Goal: Transaction & Acquisition: Purchase product/service

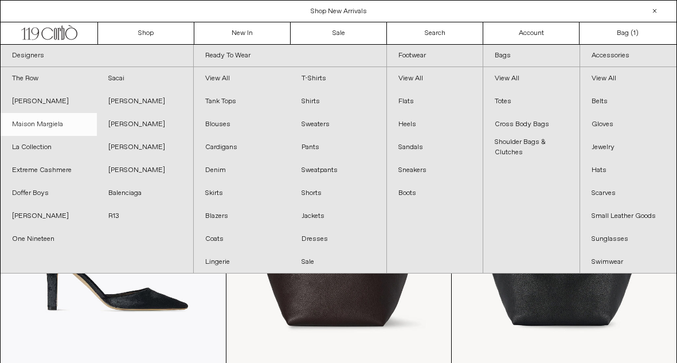
click at [62, 129] on link "Maison Margiela" at bounding box center [49, 124] width 96 height 23
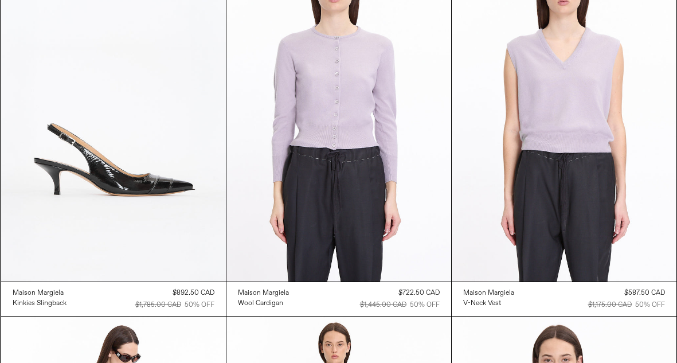
scroll to position [886, 0]
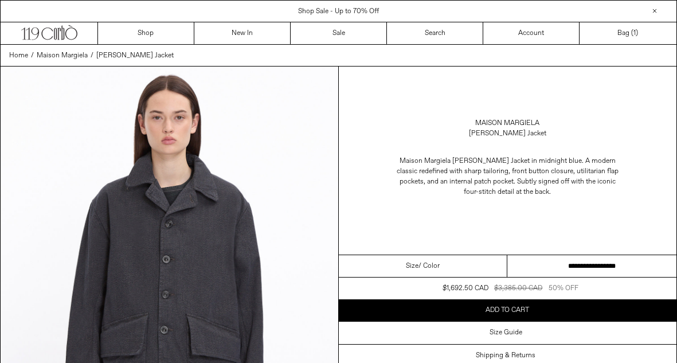
click at [565, 266] on select "**********" at bounding box center [591, 266] width 169 height 22
click at [623, 35] on link "Bag ( 1 )" at bounding box center [627, 33] width 96 height 22
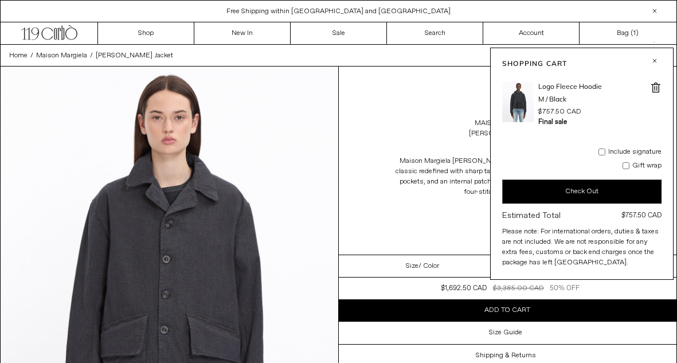
click at [655, 88] on span at bounding box center [655, 87] width 11 height 11
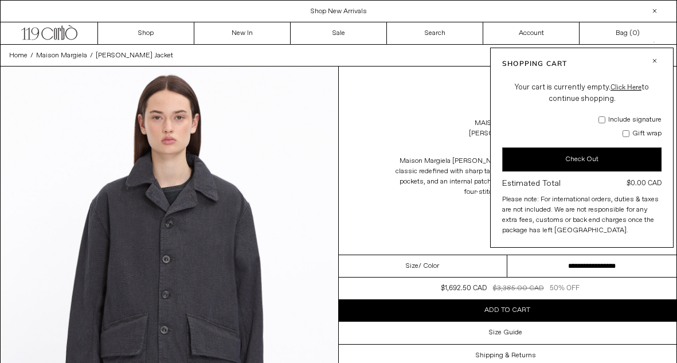
click at [652, 61] on button "button" at bounding box center [654, 61] width 14 height 14
